Goal: Transaction & Acquisition: Purchase product/service

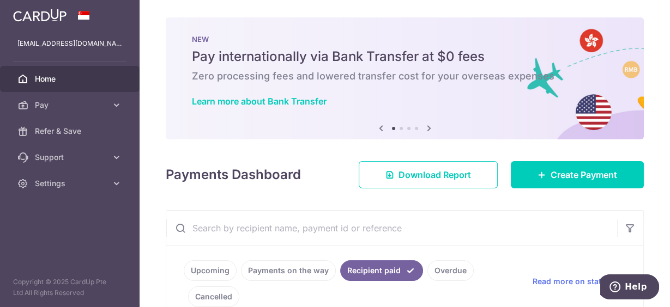
scroll to position [143, 0]
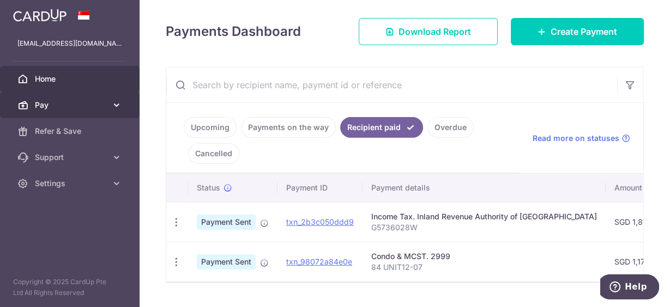
click at [44, 109] on span "Pay" at bounding box center [71, 105] width 72 height 11
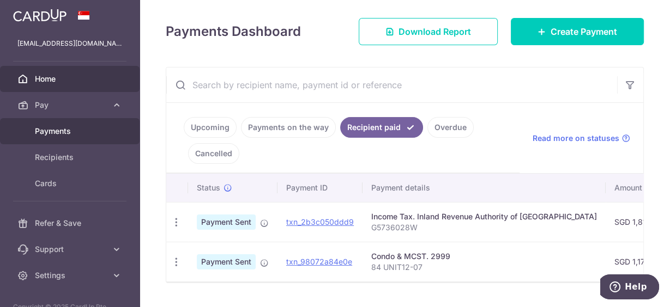
click at [60, 136] on span "Payments" at bounding box center [71, 131] width 72 height 11
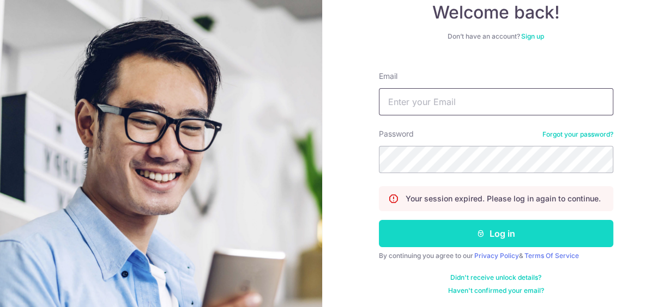
type input "pcheung1668@gmail.com"
click at [487, 238] on button "Log in" at bounding box center [496, 233] width 234 height 27
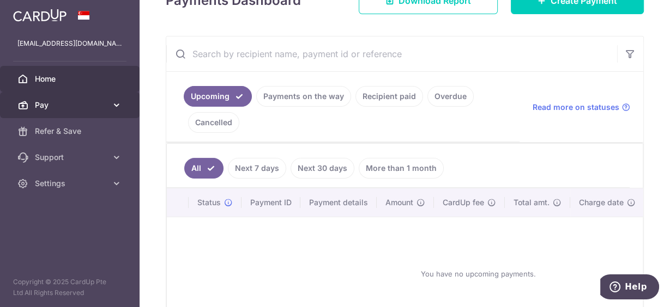
click at [32, 106] on link "Pay" at bounding box center [70, 105] width 140 height 26
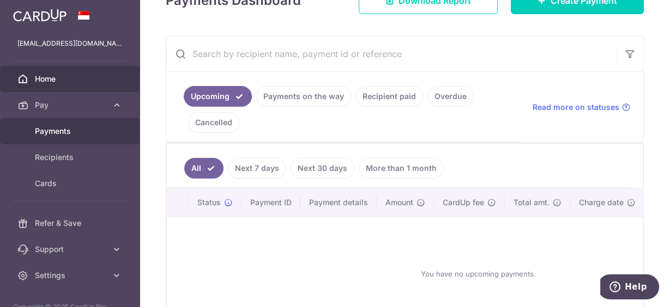
click at [58, 130] on span "Payments" at bounding box center [71, 131] width 72 height 11
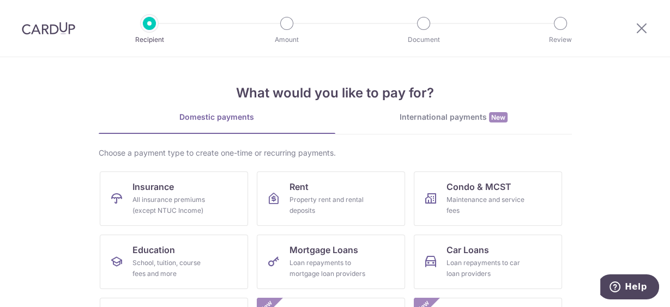
scroll to position [87, 0]
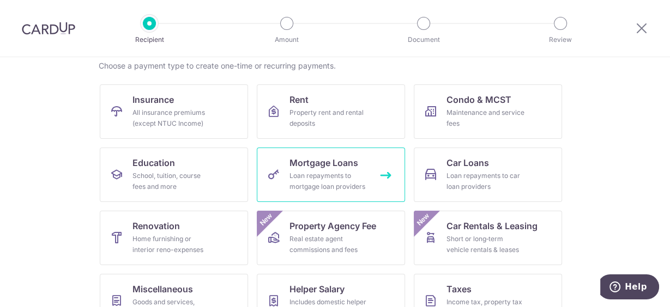
click at [314, 167] on span "Mortgage Loans" at bounding box center [323, 162] width 69 height 13
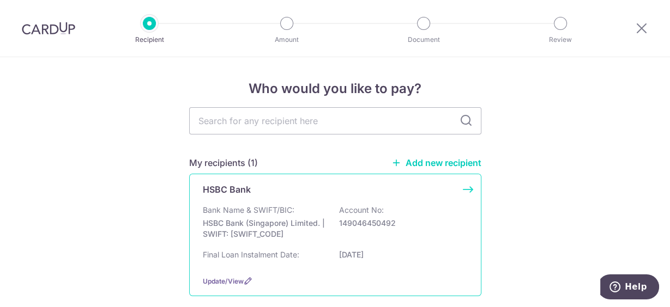
scroll to position [44, 0]
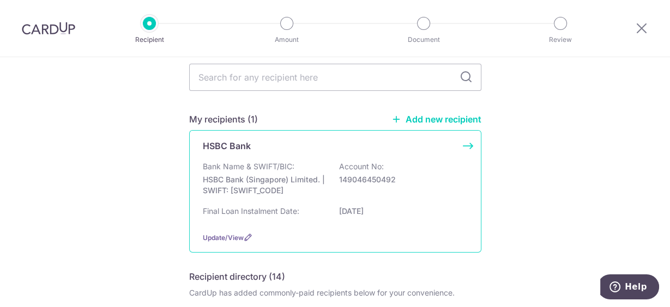
click at [289, 161] on p "Bank Name & SWIFT/BIC:" at bounding box center [249, 166] width 92 height 11
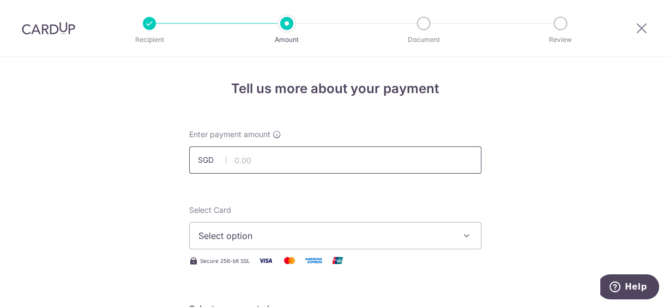
click at [252, 162] on input "text" at bounding box center [335, 160] width 292 height 27
click at [357, 238] on span "Select option" at bounding box center [325, 235] width 254 height 13
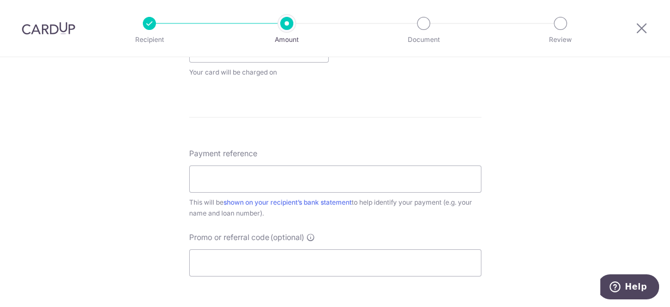
scroll to position [392, 0]
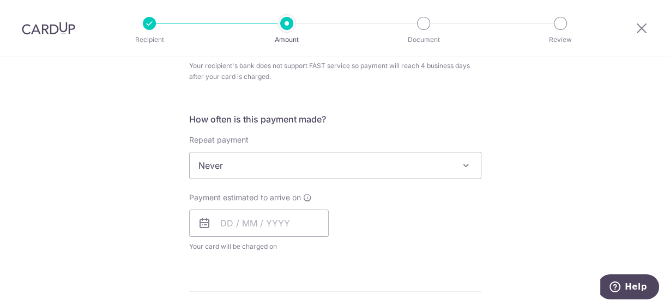
click at [241, 169] on span "Never" at bounding box center [335, 166] width 291 height 26
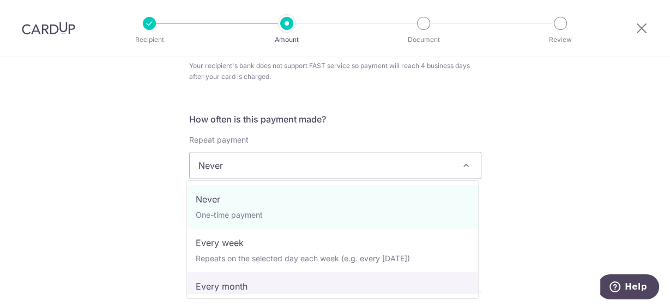
select select "3"
type input "[DATE]"
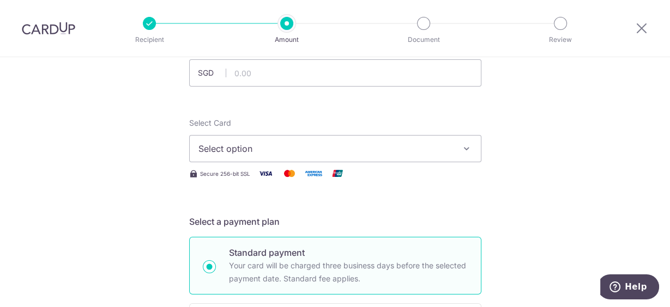
scroll to position [0, 0]
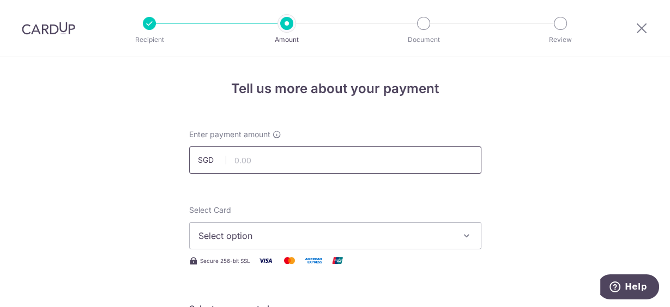
click at [246, 160] on input "text" at bounding box center [335, 160] width 292 height 27
type input "1,818.98"
click at [215, 237] on span "Select option" at bounding box center [325, 235] width 254 height 13
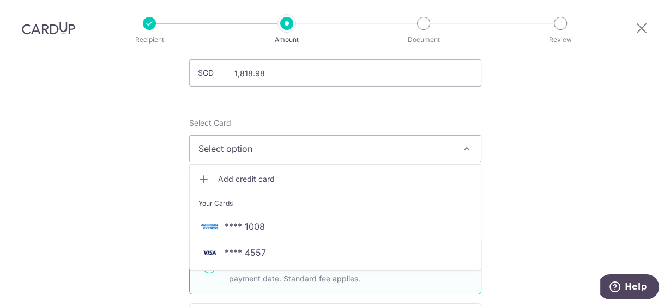
scroll to position [131, 0]
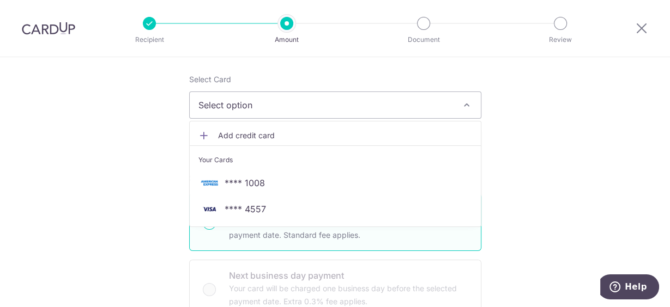
click at [246, 138] on span "Add credit card" at bounding box center [345, 135] width 254 height 11
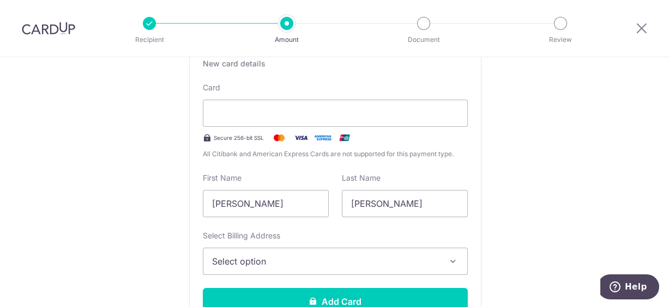
scroll to position [174, 0]
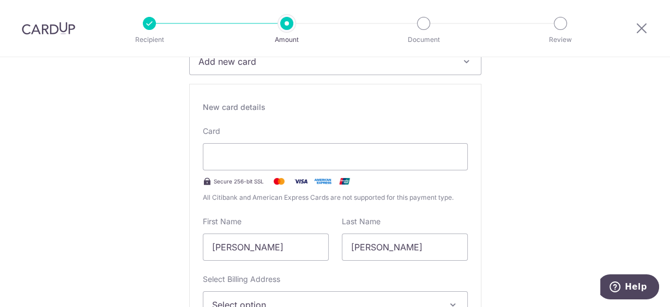
click at [466, 190] on div "New card details Card Secure 256-bit SSL All Citibank and American Express Card…" at bounding box center [335, 235] width 292 height 302
click at [645, 26] on icon at bounding box center [641, 28] width 13 height 14
